Goal: Information Seeking & Learning: Check status

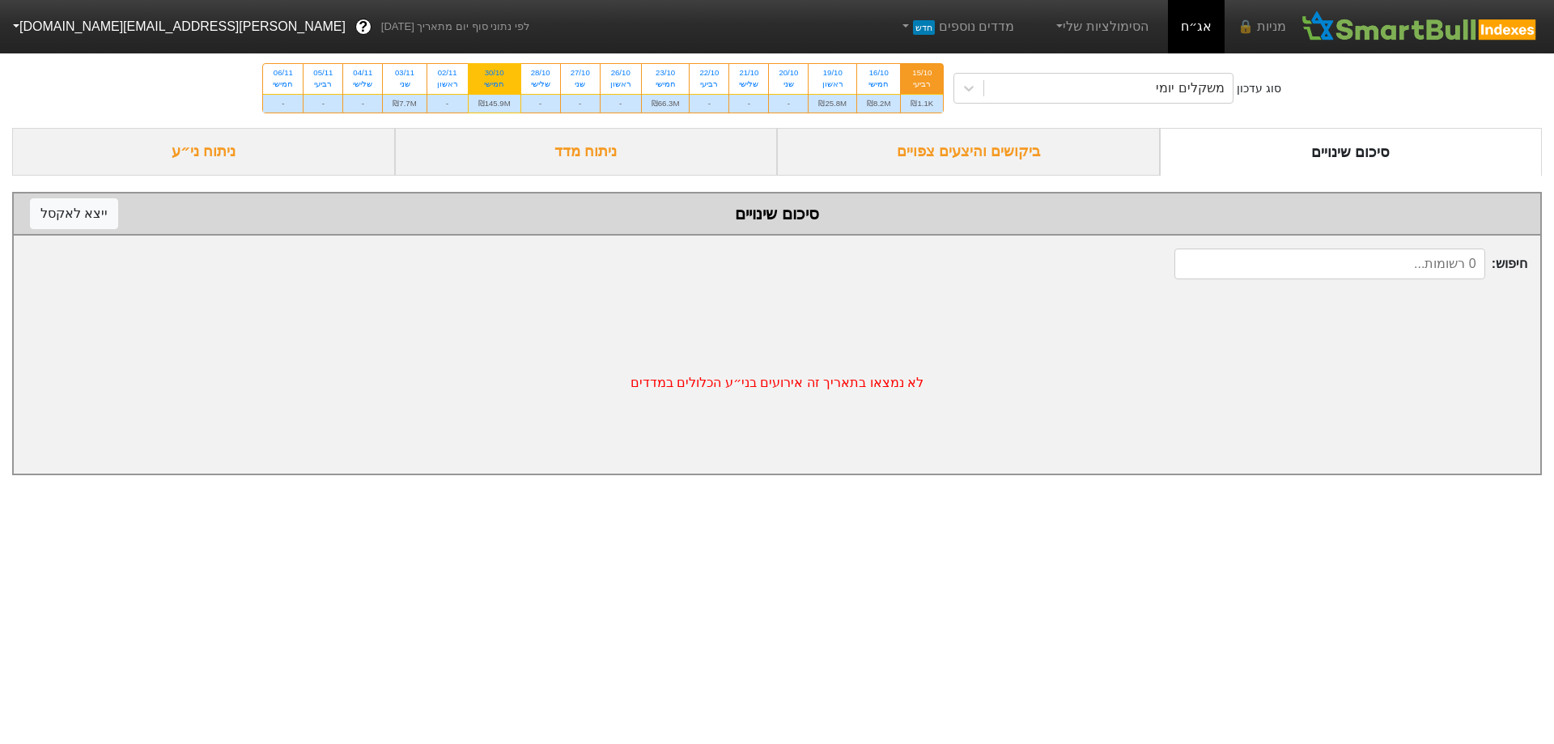
click at [501, 108] on div "₪145.9M" at bounding box center [495, 103] width 52 height 19
click at [494, 74] on input "30/10 חמישי ₪145.9M" at bounding box center [489, 69] width 11 height 11
radio input "true"
click at [1037, 151] on div "ביקושים והיצעים צפויים" at bounding box center [968, 152] width 383 height 48
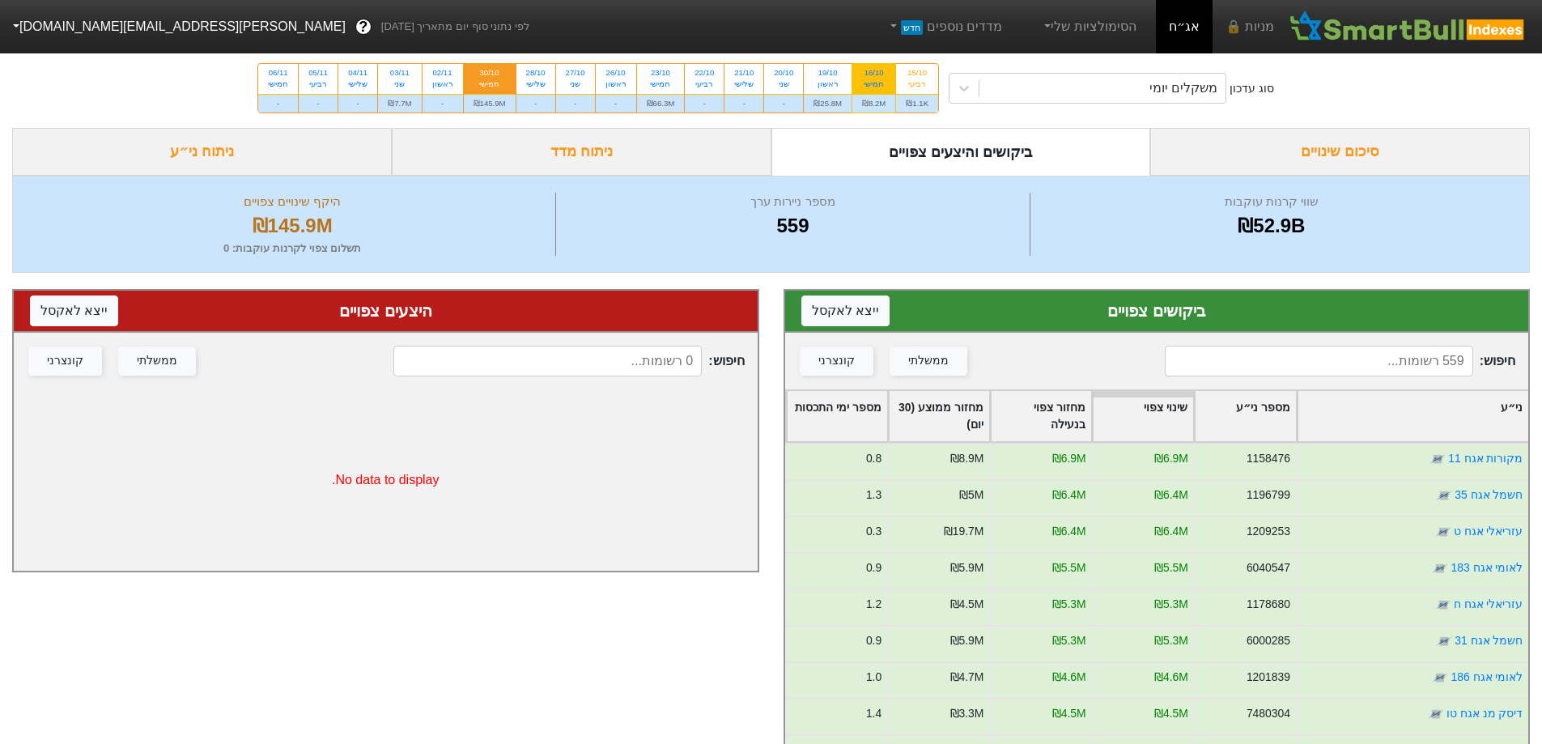
click at [876, 95] on div "₪8.2M" at bounding box center [873, 103] width 43 height 19
click at [874, 74] on input "16/10 חמישי ₪8.2M" at bounding box center [868, 69] width 11 height 11
radio input "true"
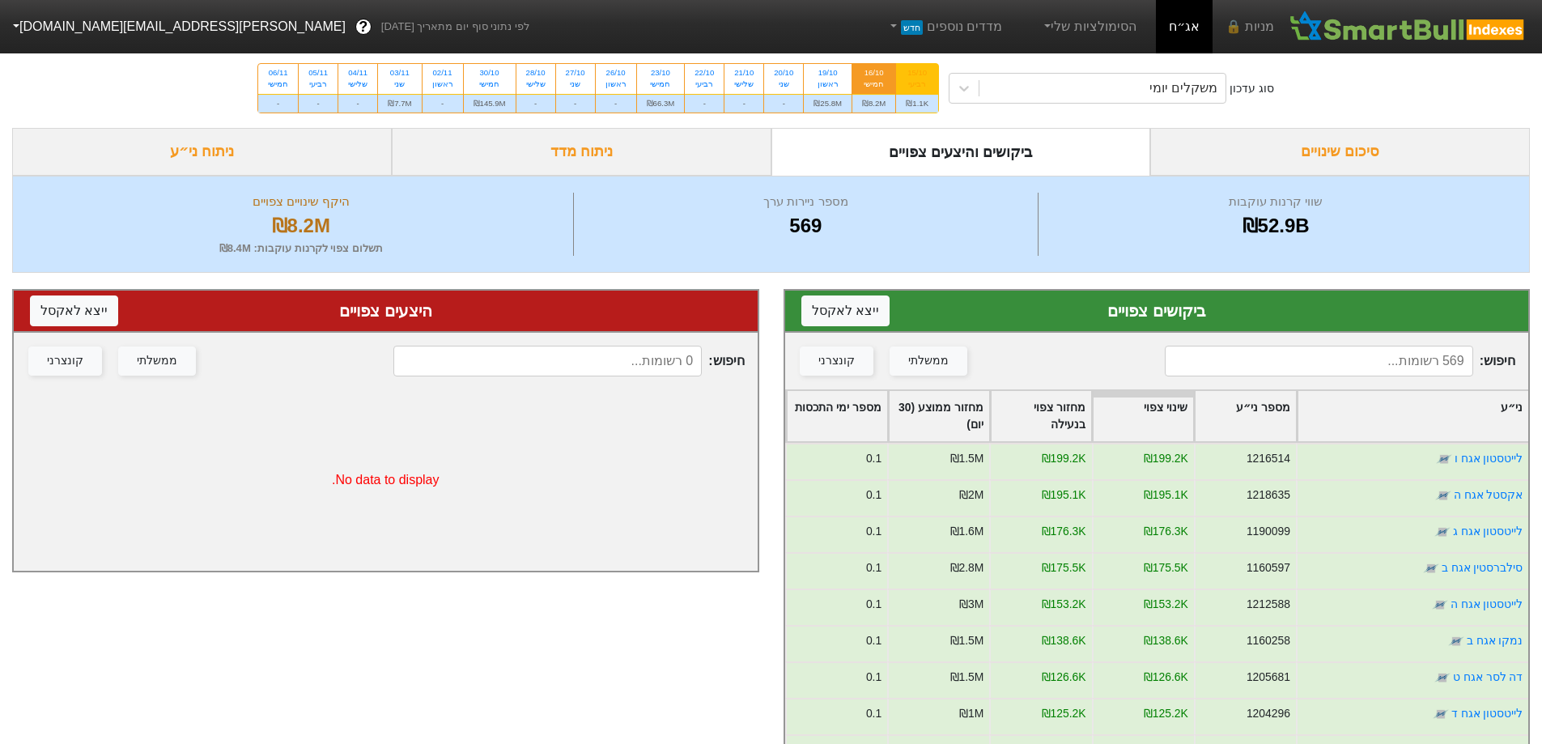
click at [908, 97] on div "₪1.1K" at bounding box center [917, 103] width 42 height 19
click at [908, 74] on input "15/10 רביעי ₪1.1K" at bounding box center [911, 69] width 11 height 11
radio input "true"
